Goal: Task Accomplishment & Management: Use online tool/utility

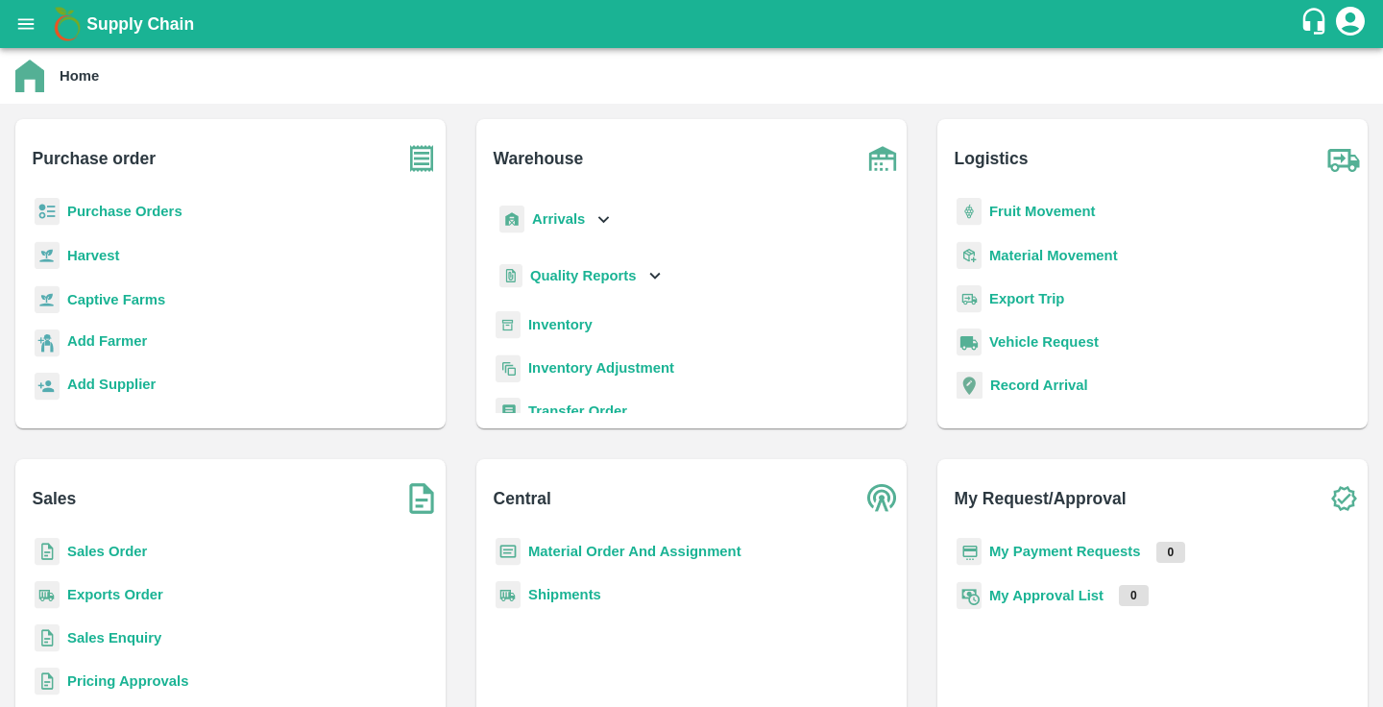
click at [137, 215] on b "Purchase Orders" at bounding box center [124, 211] width 115 height 15
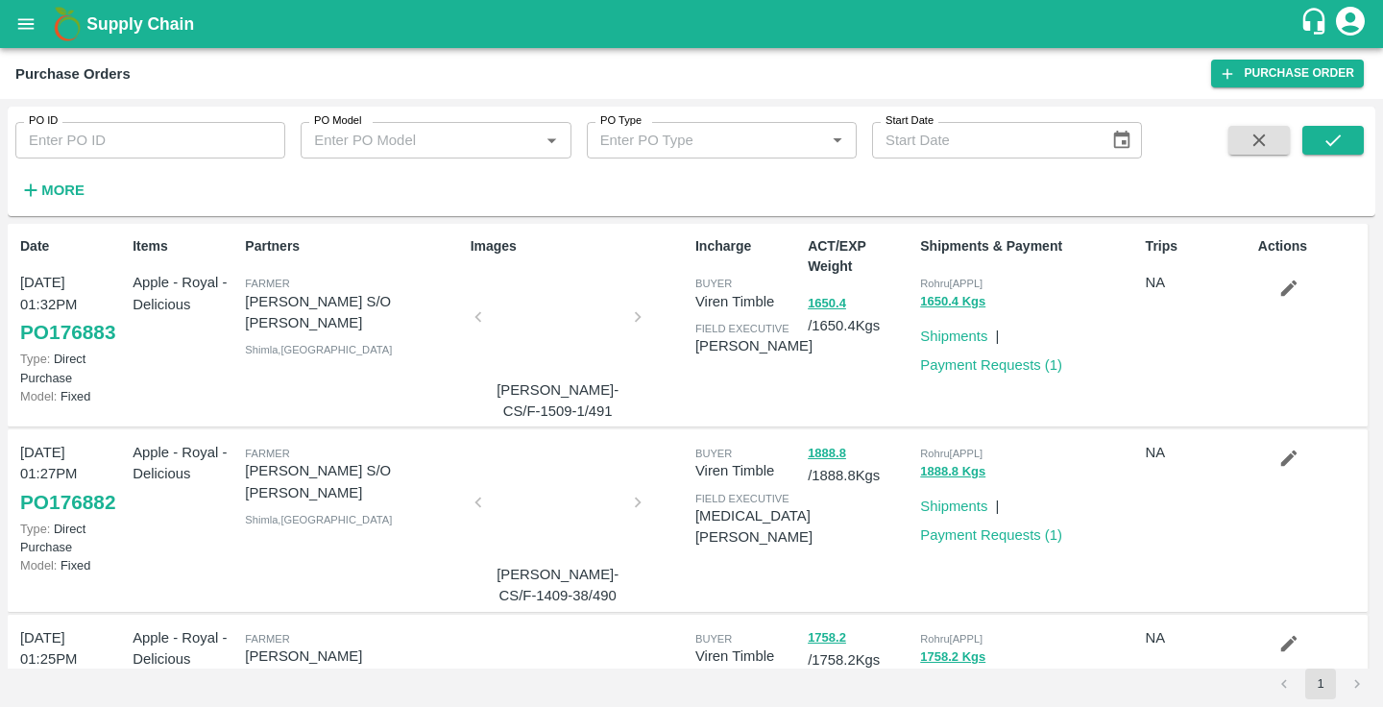
click at [78, 187] on strong "More" at bounding box center [62, 189] width 43 height 15
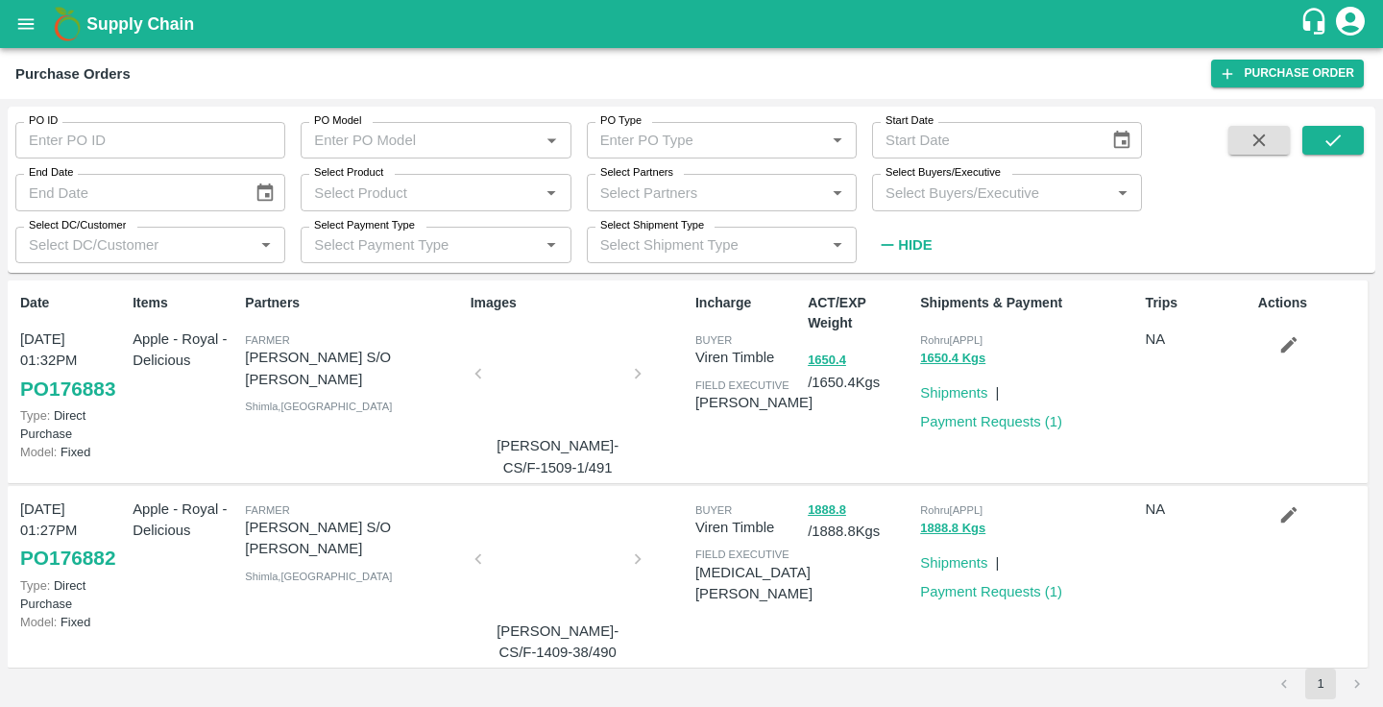
click at [503, 194] on input "Select Product" at bounding box center [419, 192] width 227 height 25
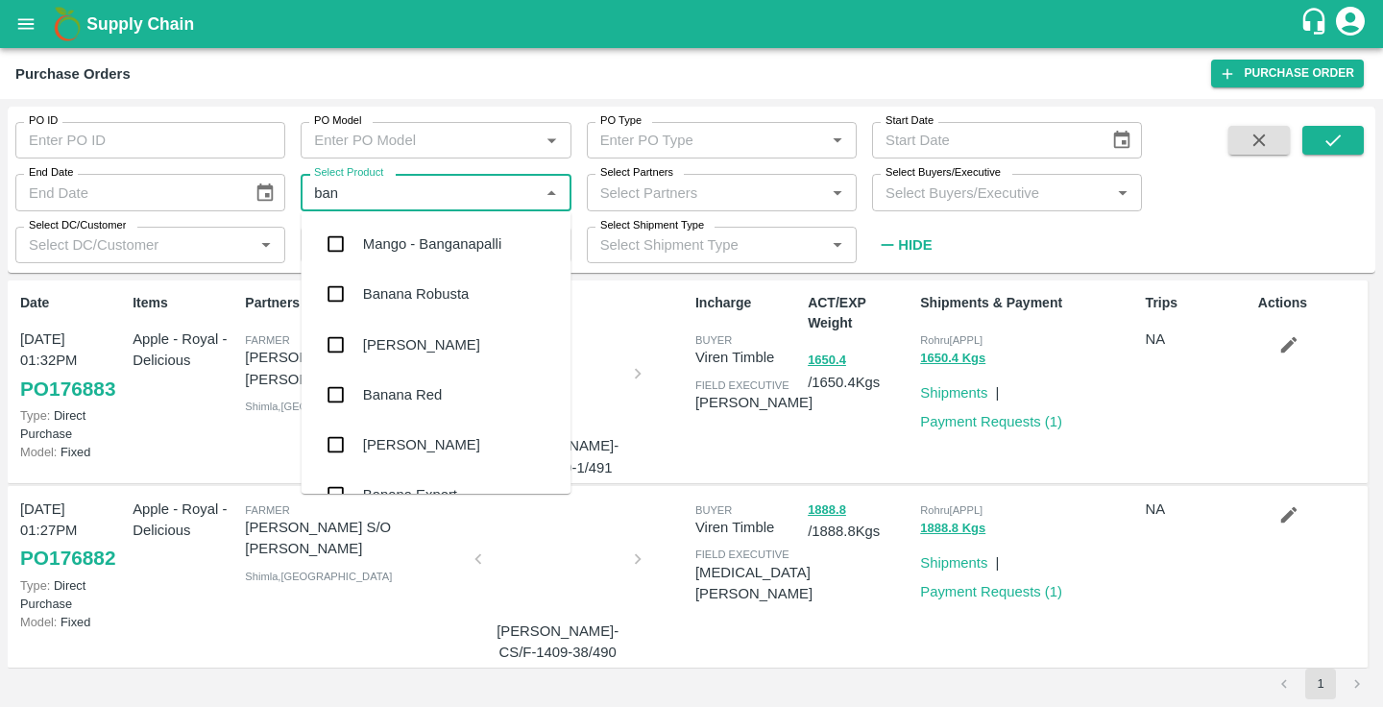
type input "bana"
click at [493, 441] on div "Banana Export" at bounding box center [437, 445] width 270 height 50
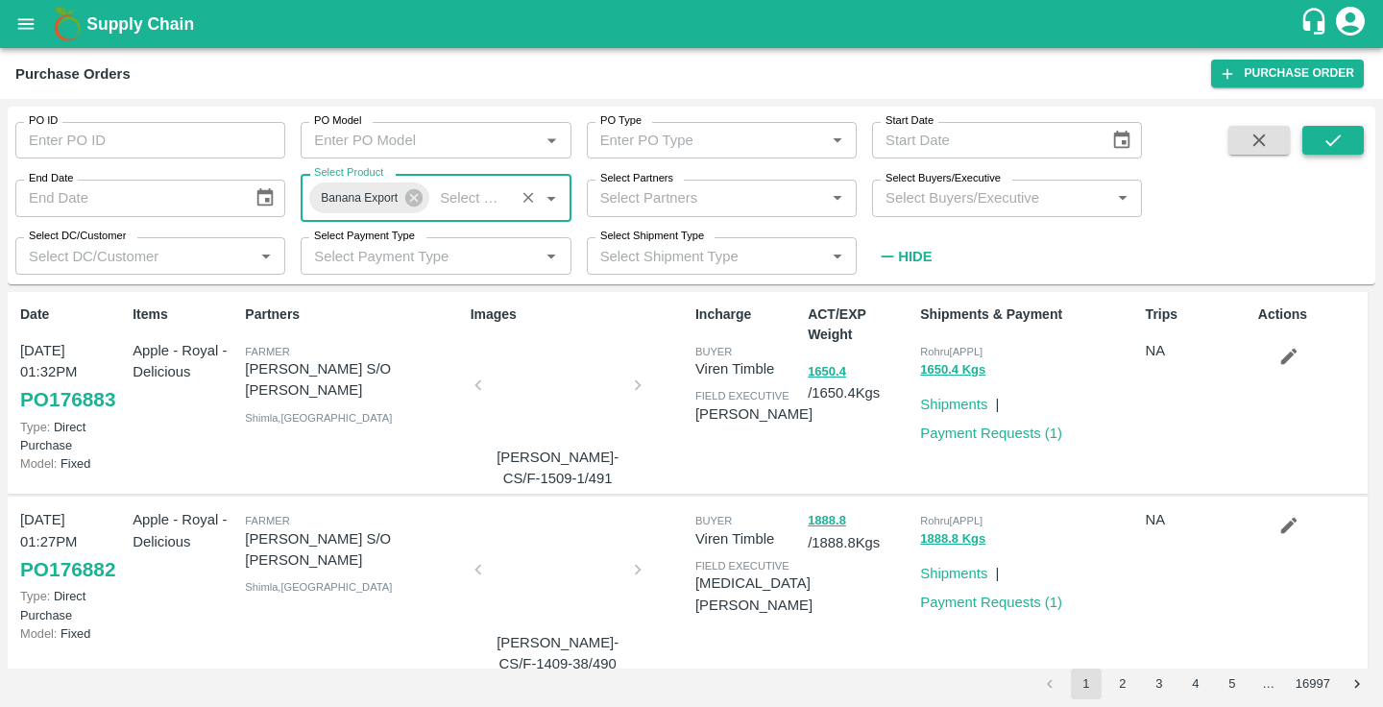
click at [1327, 140] on icon "submit" at bounding box center [1332, 140] width 21 height 21
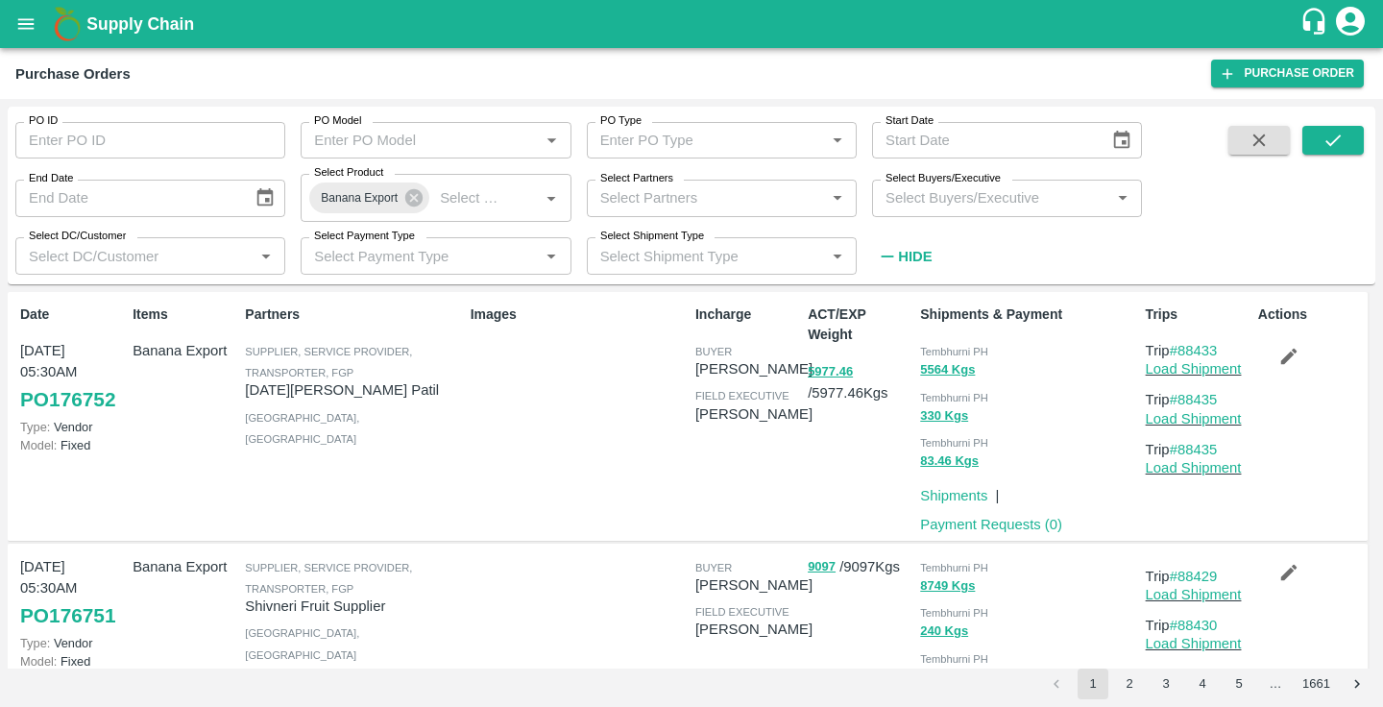
click at [1295, 352] on icon "button" at bounding box center [1288, 356] width 21 height 21
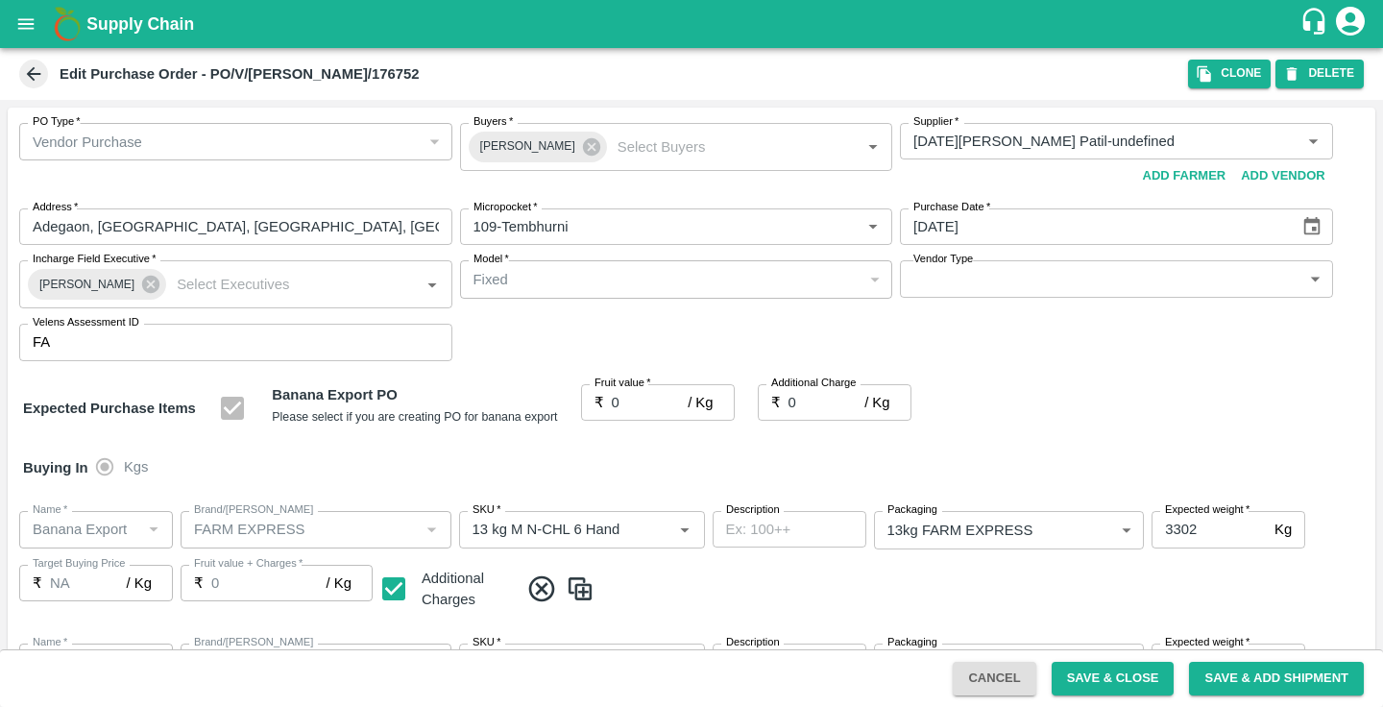
click at [29, 69] on icon at bounding box center [33, 73] width 21 height 21
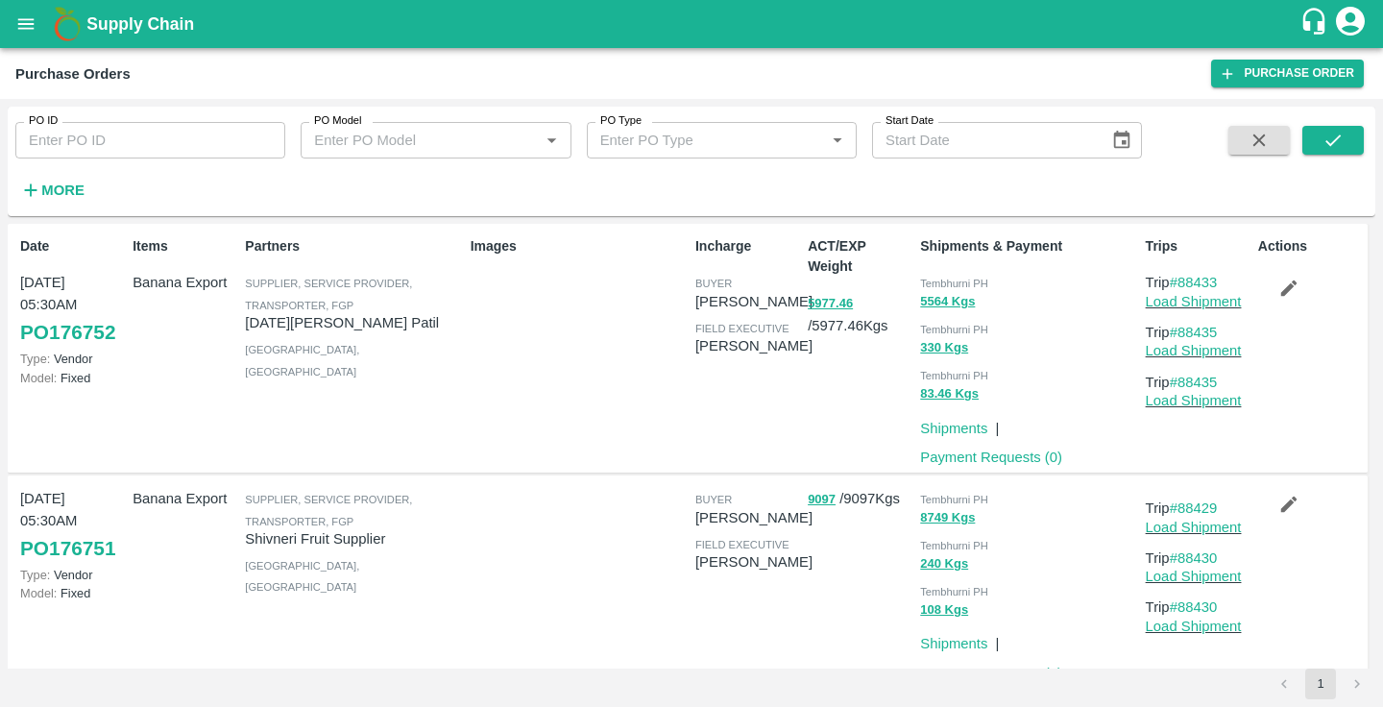
click at [83, 185] on strong "More" at bounding box center [62, 189] width 43 height 15
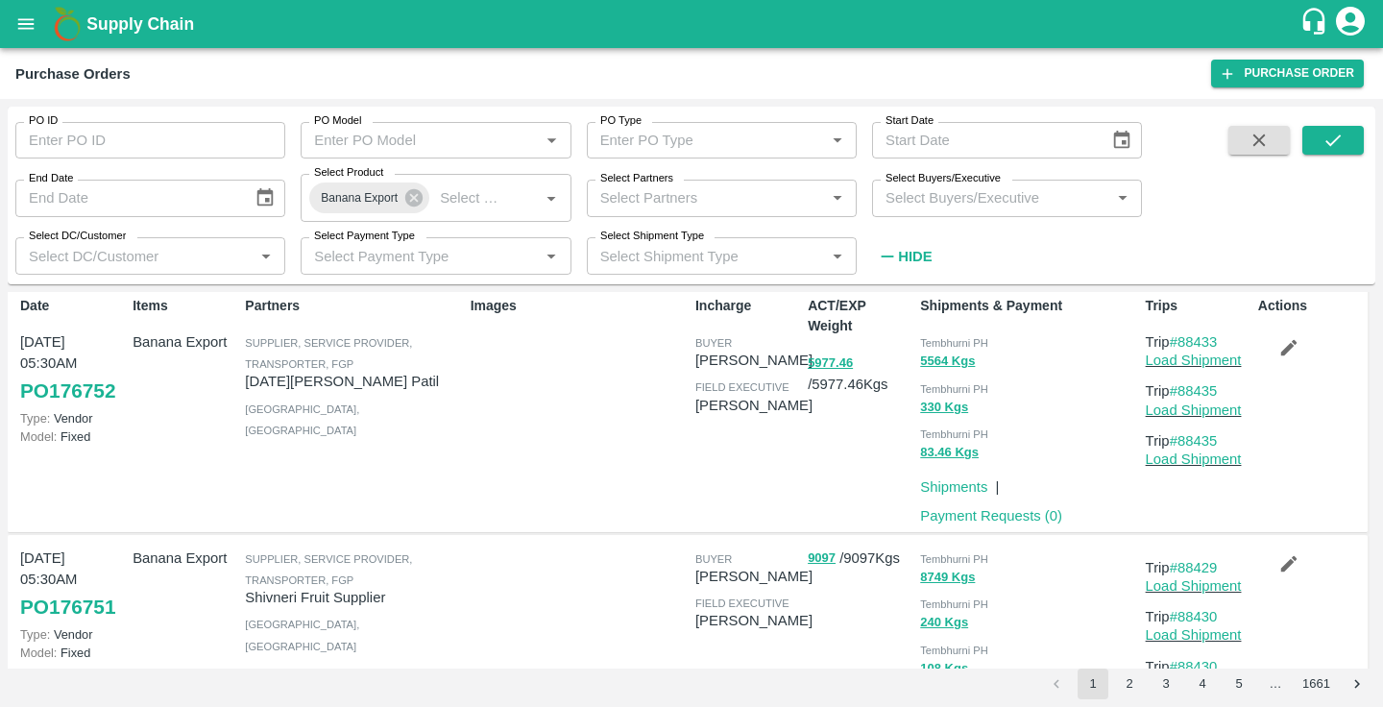
scroll to position [10, 0]
